Goal: Task Accomplishment & Management: Complete application form

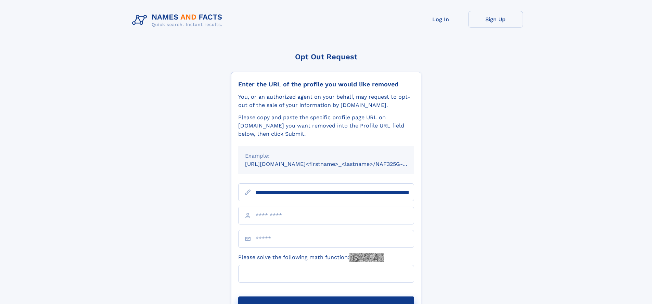
scroll to position [0, 80]
type input "**********"
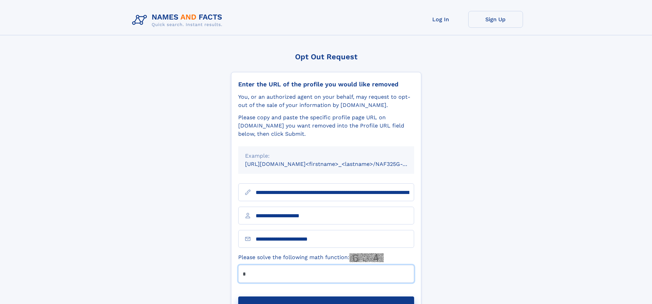
type input "*"
click at [326, 296] on button "Submit Opt Out Request" at bounding box center [326, 307] width 176 height 22
